Goal: Check status

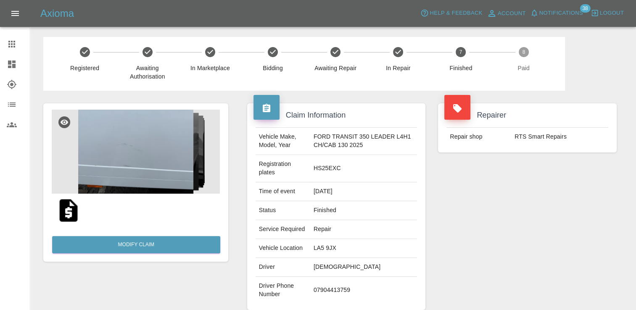
click at [0, 38] on link "Claims" at bounding box center [15, 44] width 30 height 20
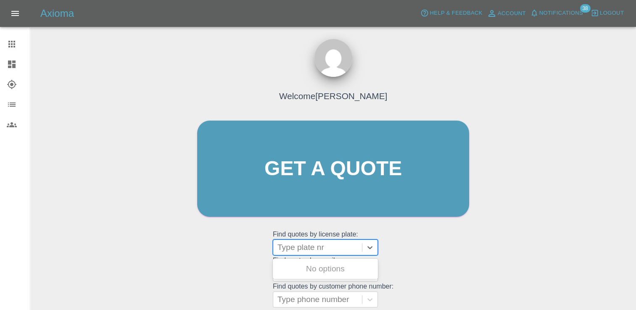
click at [313, 248] on div at bounding box center [317, 248] width 80 height 12
paste input "DT25WVK"
type input "DT25WVK"
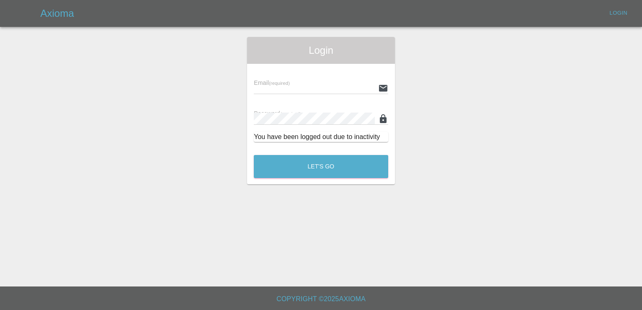
type input "[PERSON_NAME][EMAIL_ADDRESS][PERSON_NAME][DOMAIN_NAME]"
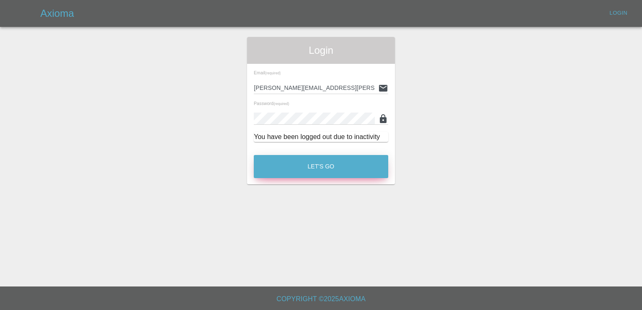
click at [305, 162] on button "Let's Go" at bounding box center [321, 166] width 135 height 23
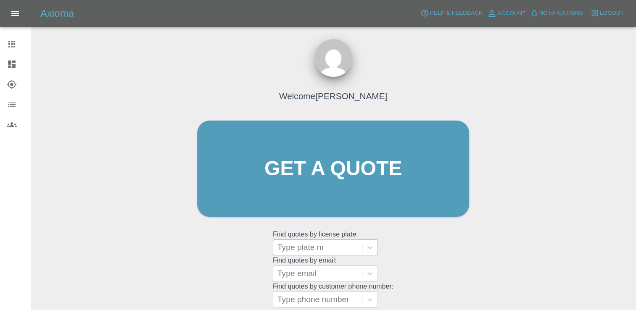
click at [319, 243] on div at bounding box center [317, 248] width 80 height 12
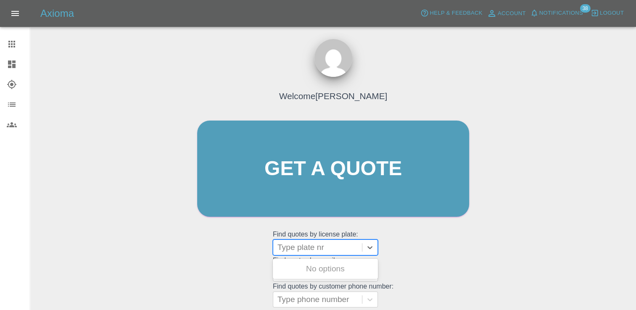
paste input "DT25WVK"
type input "DT25WVK"
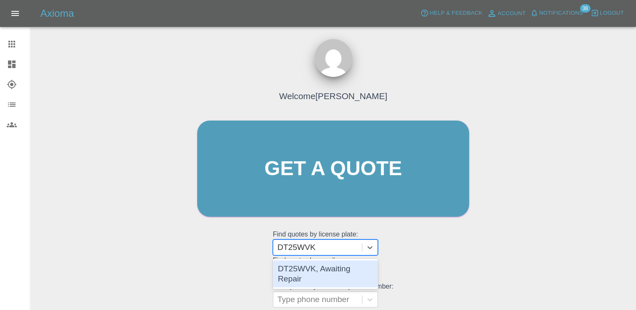
click at [322, 263] on div "DT25WVK, Awaiting Repair" at bounding box center [325, 274] width 105 height 27
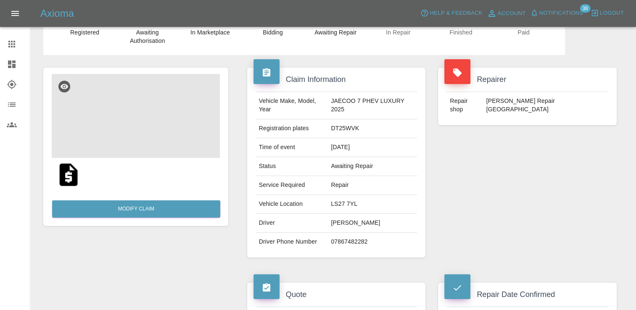
scroll to position [168, 0]
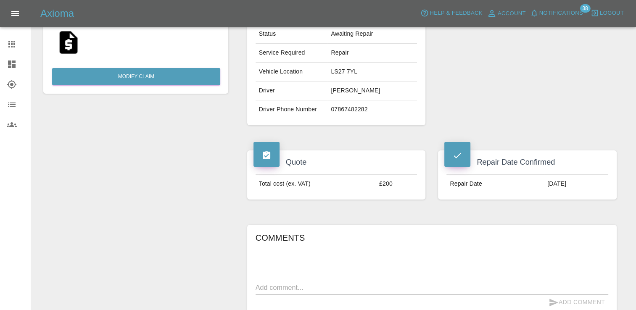
drag, startPoint x: 546, startPoint y: 184, endPoint x: 512, endPoint y: 183, distance: 33.2
click at [512, 183] on tr "Repair Date [DATE]" at bounding box center [527, 184] width 162 height 18
drag, startPoint x: 512, startPoint y: 183, endPoint x: 501, endPoint y: 214, distance: 33.5
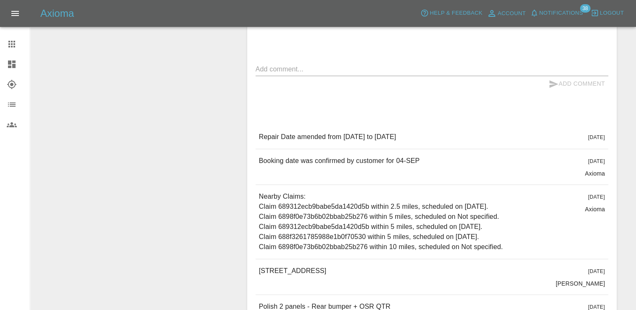
scroll to position [378, 0]
